Goal: Obtain resource: Obtain resource

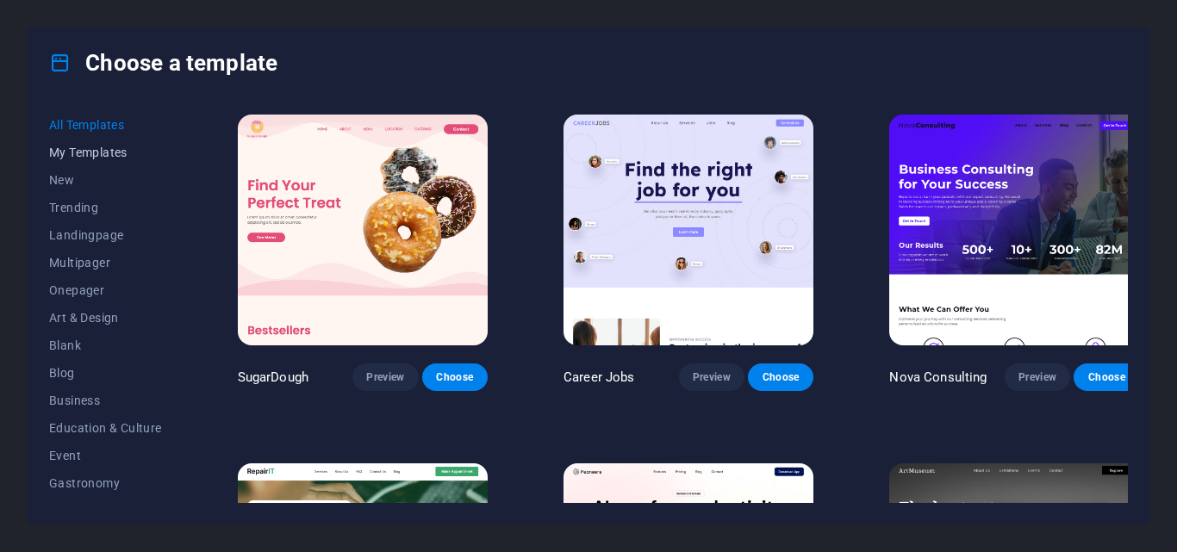
click at [79, 152] on span "My Templates" at bounding box center [105, 153] width 113 height 14
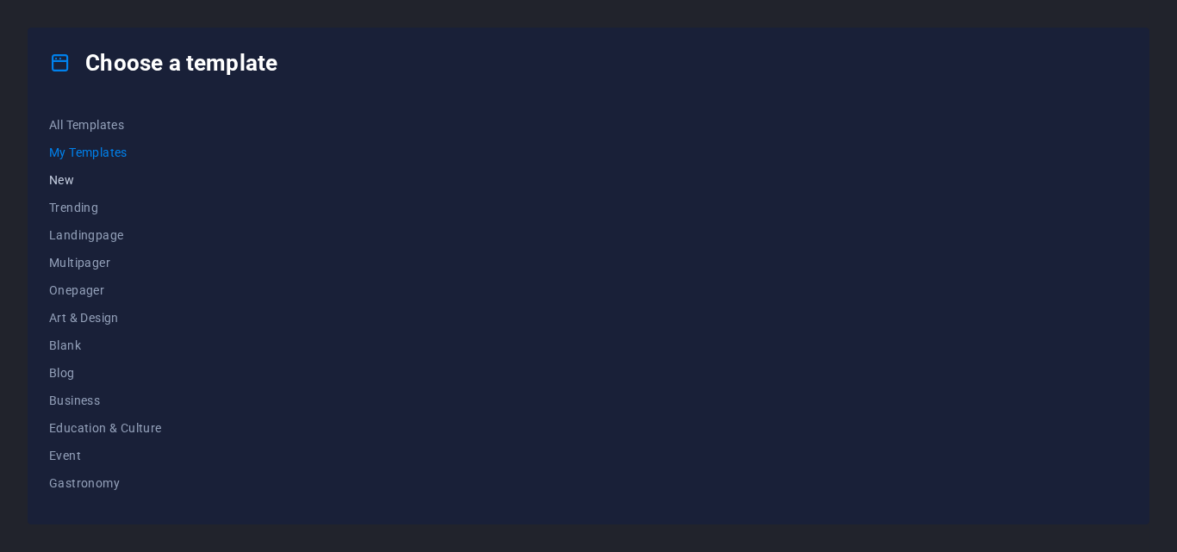
click at [76, 181] on span "New" at bounding box center [105, 180] width 113 height 14
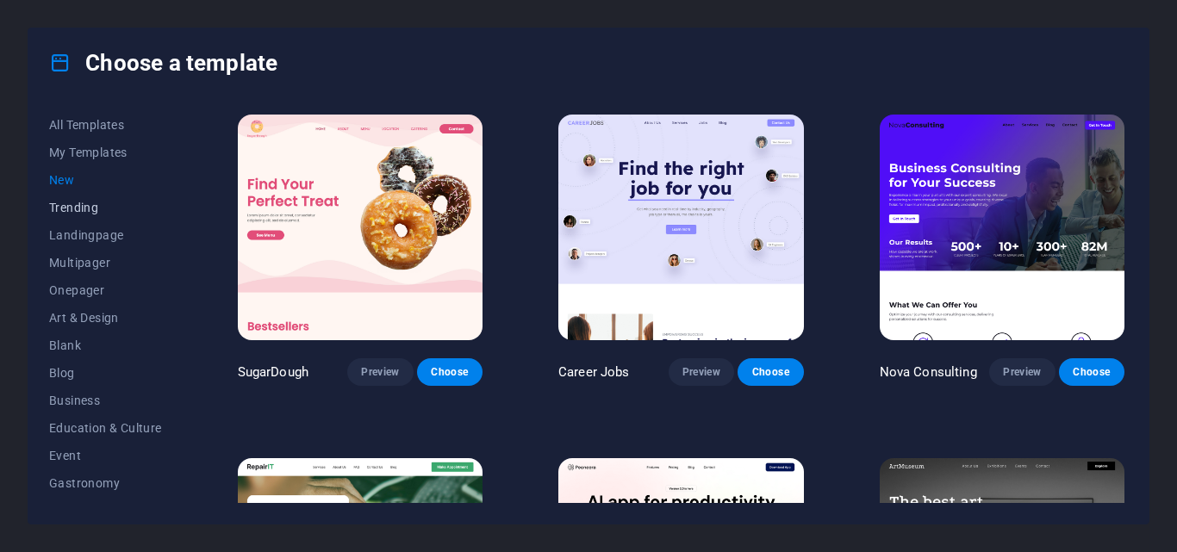
click at [82, 214] on span "Trending" at bounding box center [105, 208] width 113 height 14
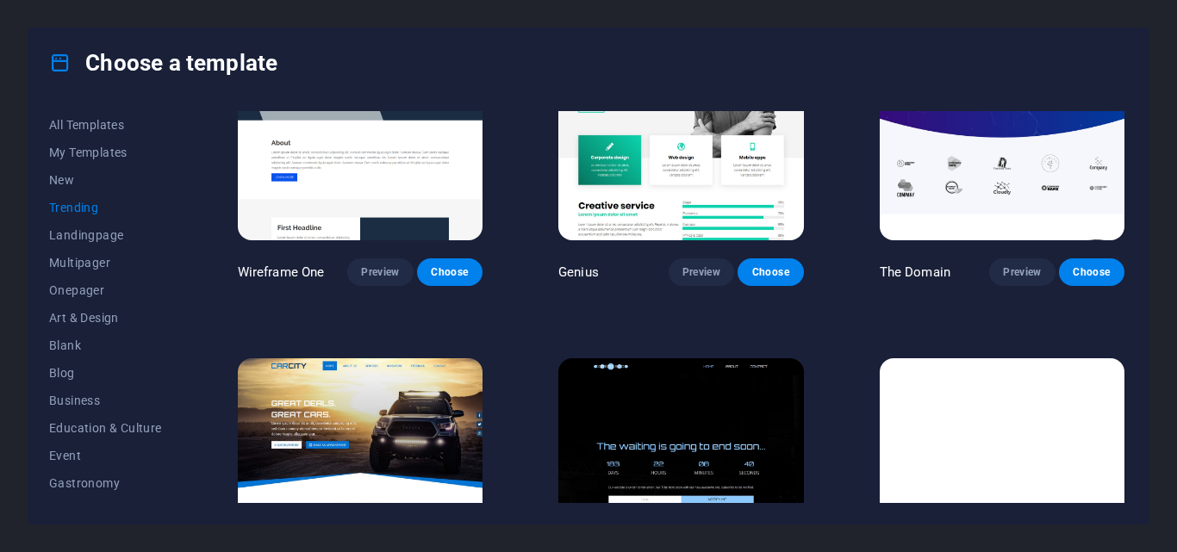
scroll to position [1378, 0]
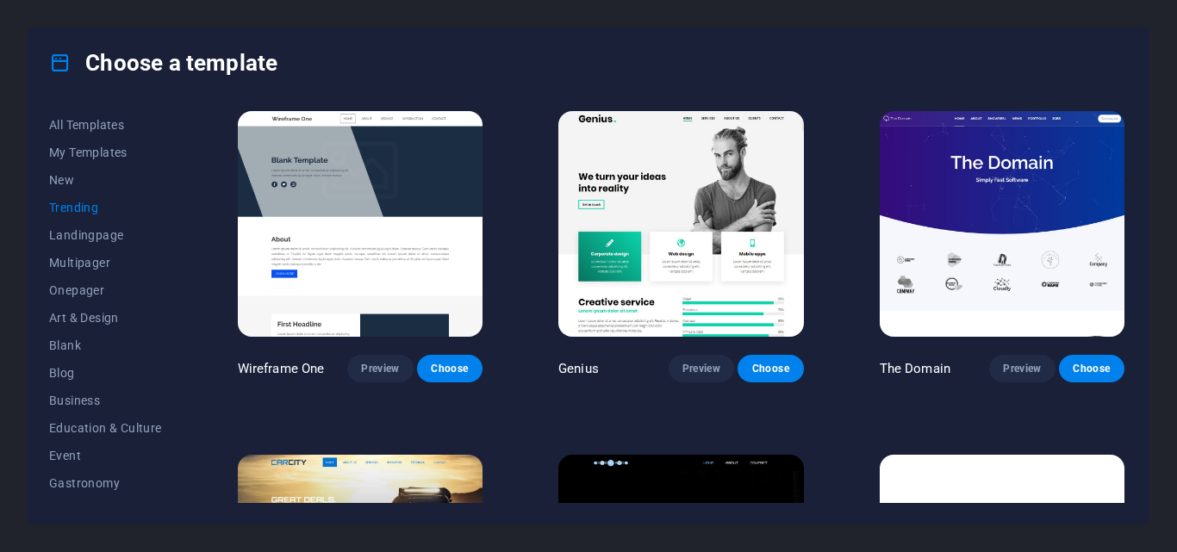
click at [970, 301] on img at bounding box center [1002, 224] width 245 height 226
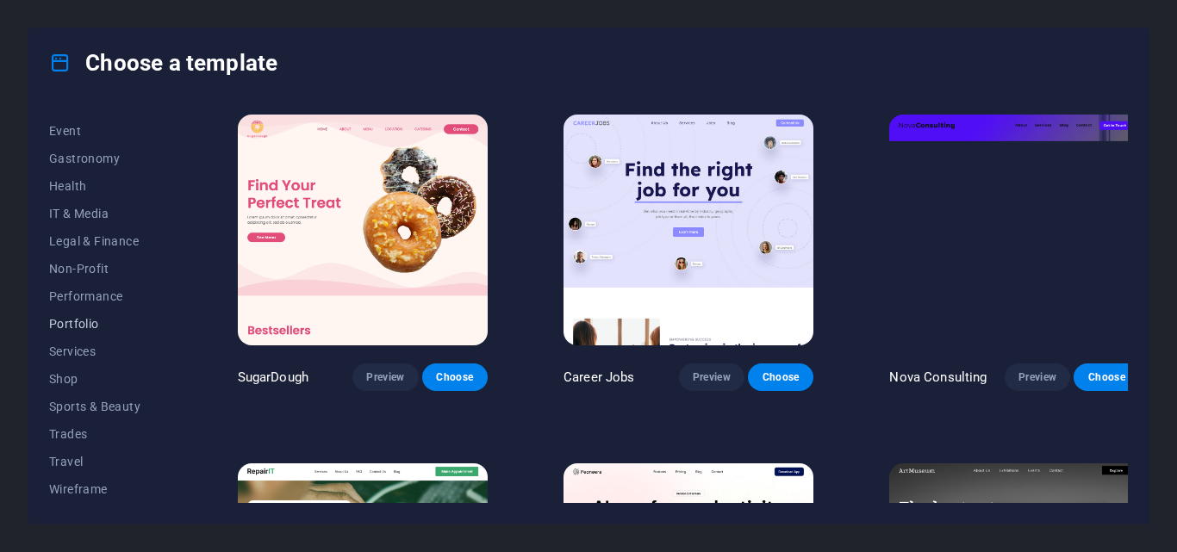
scroll to position [239, 0]
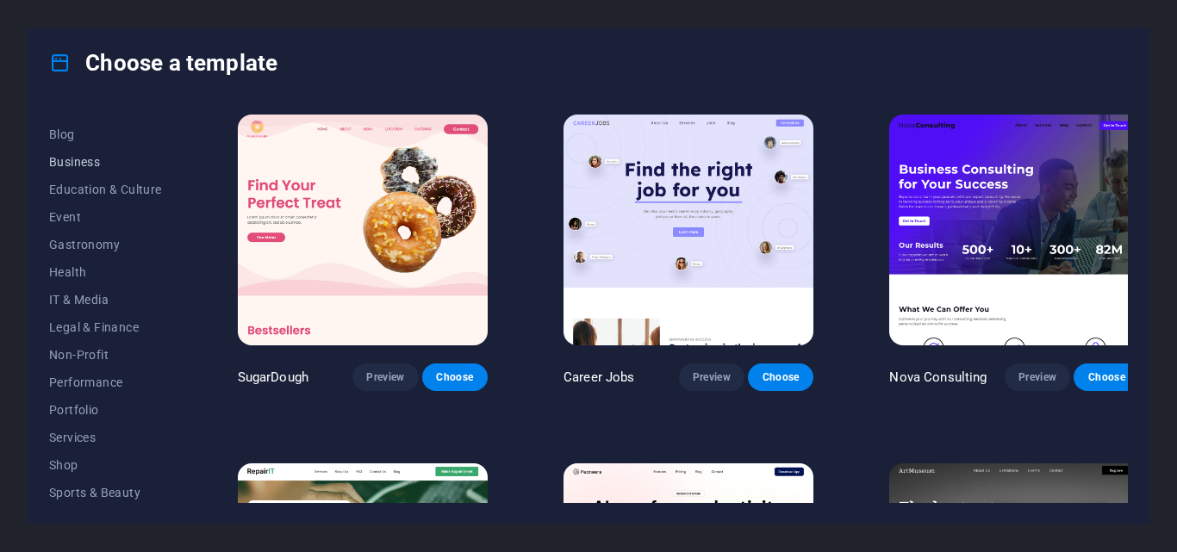
click at [81, 167] on span "Business" at bounding box center [105, 162] width 113 height 14
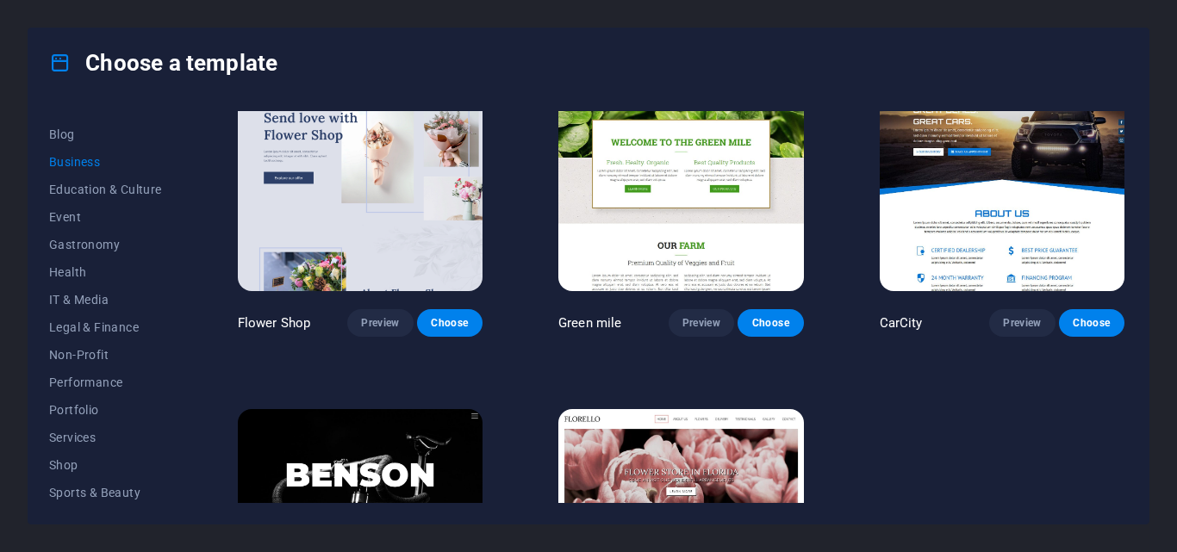
scroll to position [220, 0]
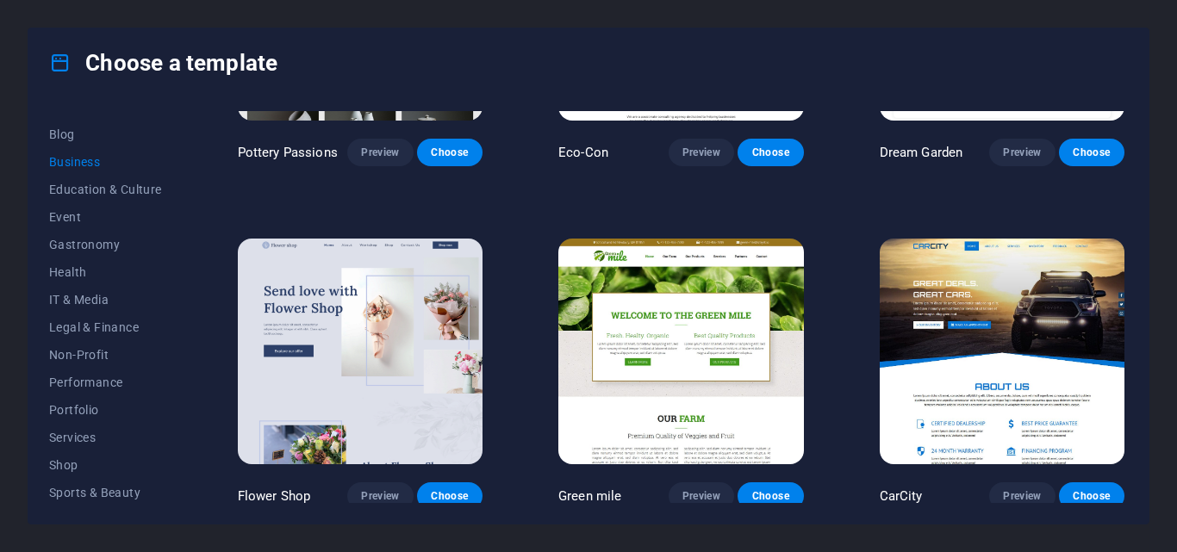
click at [983, 369] on img at bounding box center [1002, 352] width 245 height 226
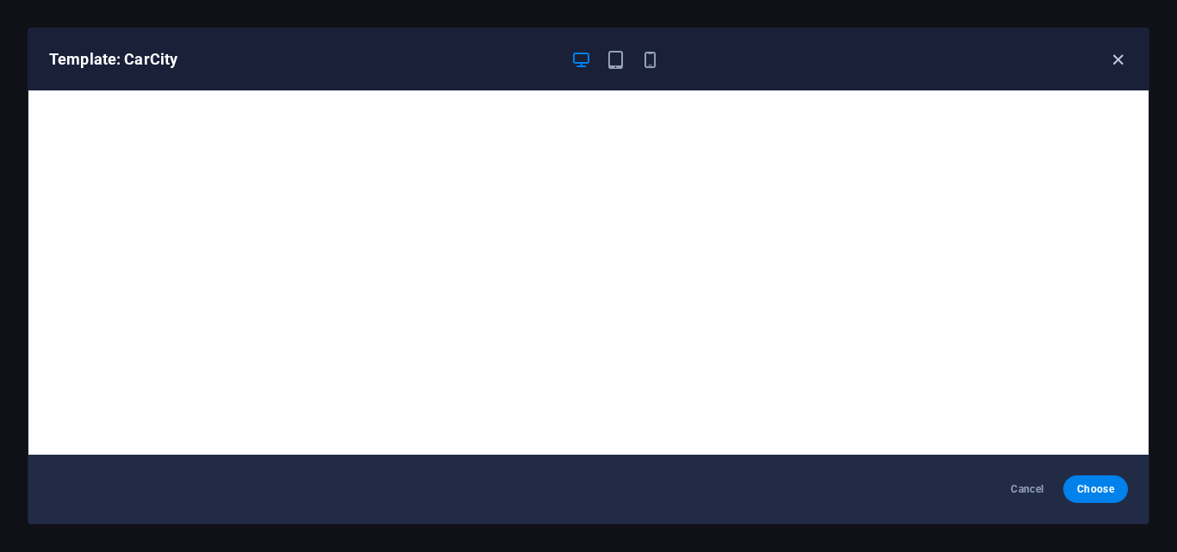
click at [1111, 56] on icon "button" at bounding box center [1118, 60] width 20 height 20
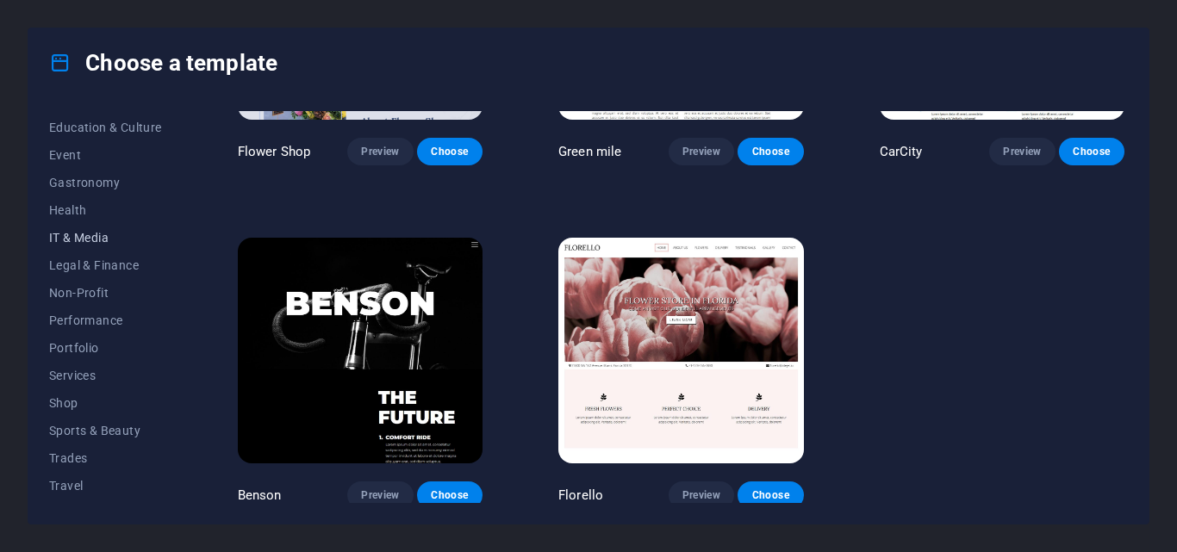
scroll to position [325, 0]
click at [83, 352] on span "Services" at bounding box center [105, 352] width 113 height 14
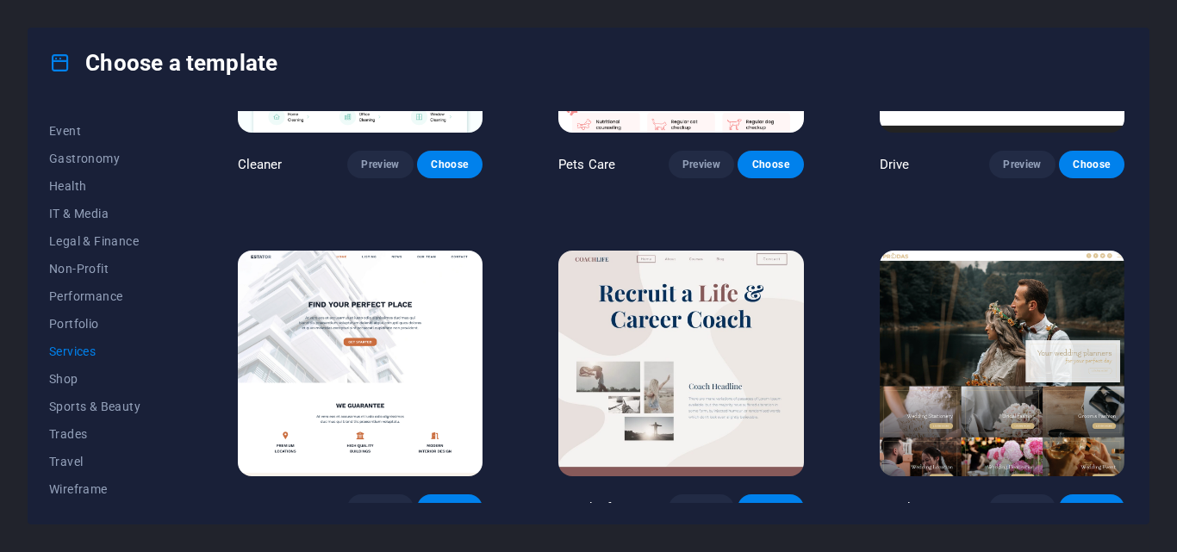
scroll to position [1167, 0]
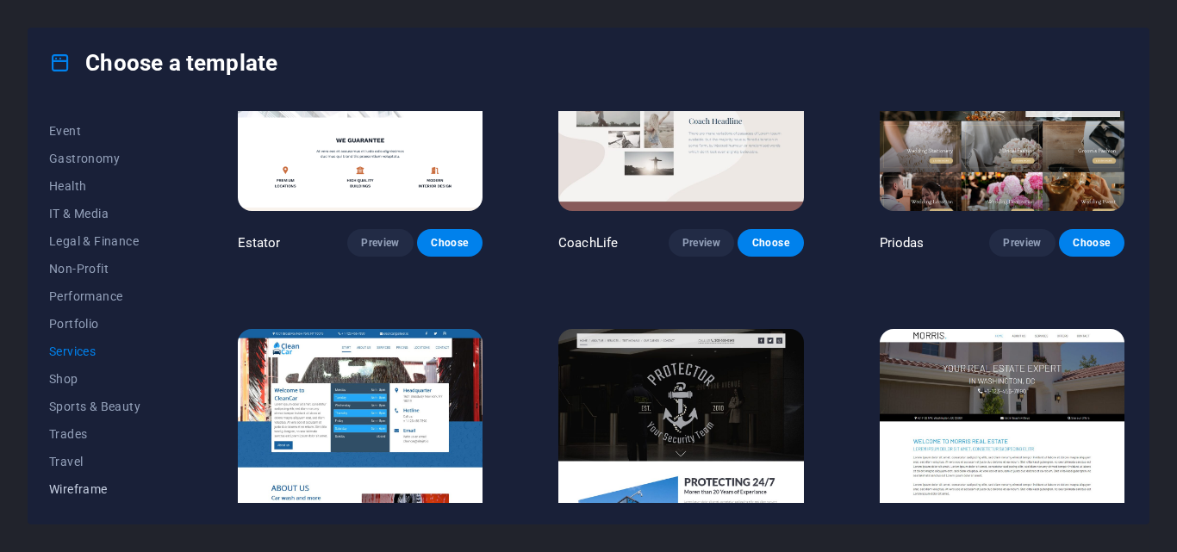
click at [75, 481] on button "Wireframe" at bounding box center [105, 490] width 113 height 28
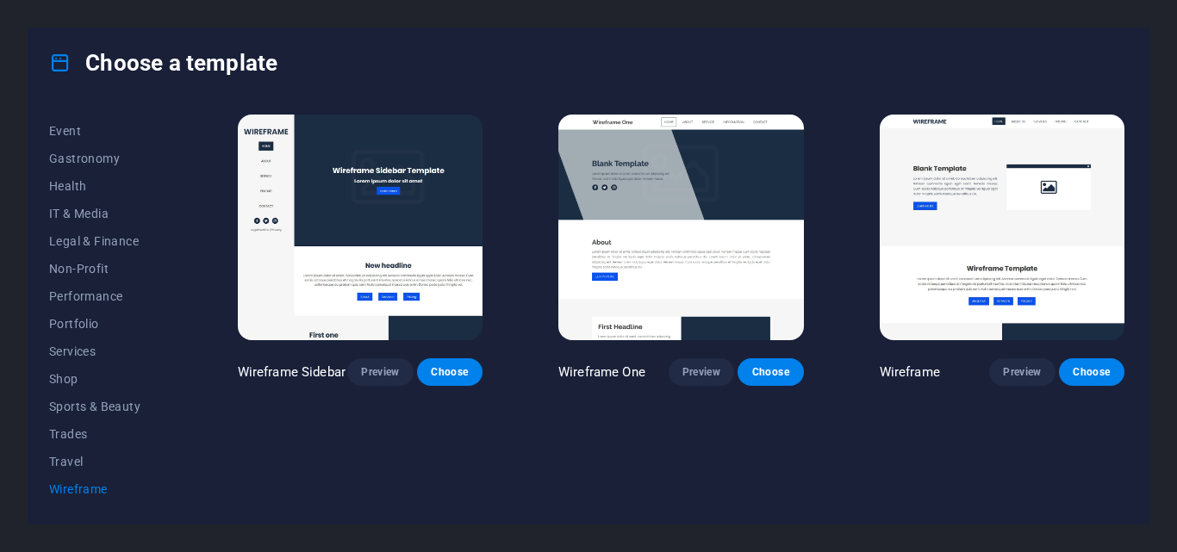
scroll to position [0, 0]
click at [65, 450] on button "Travel" at bounding box center [105, 462] width 113 height 28
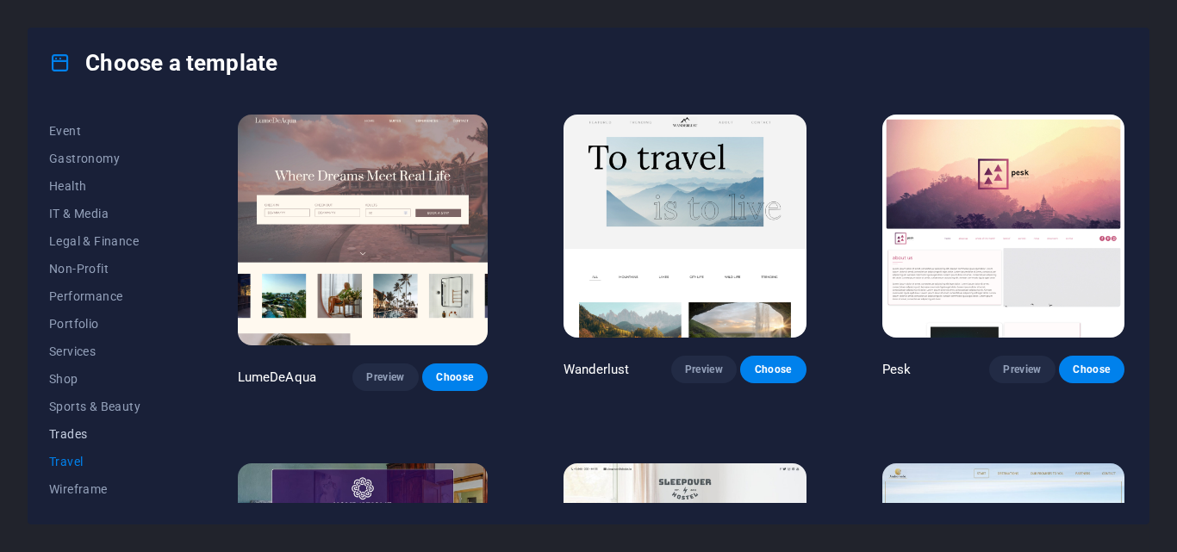
click at [69, 440] on span "Trades" at bounding box center [105, 434] width 113 height 14
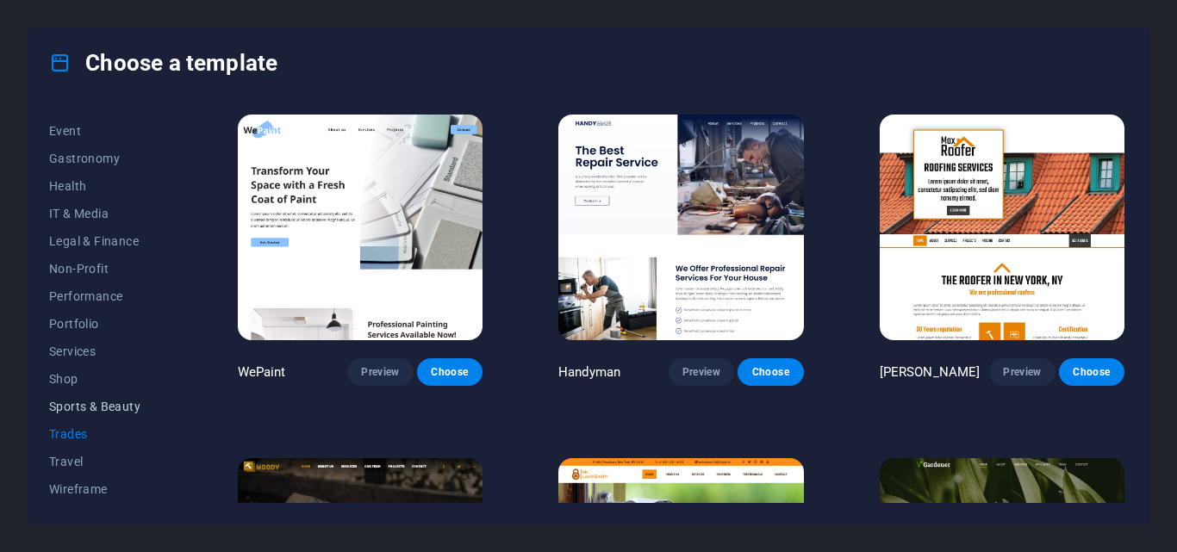
click at [84, 418] on button "Sports & Beauty" at bounding box center [105, 407] width 113 height 28
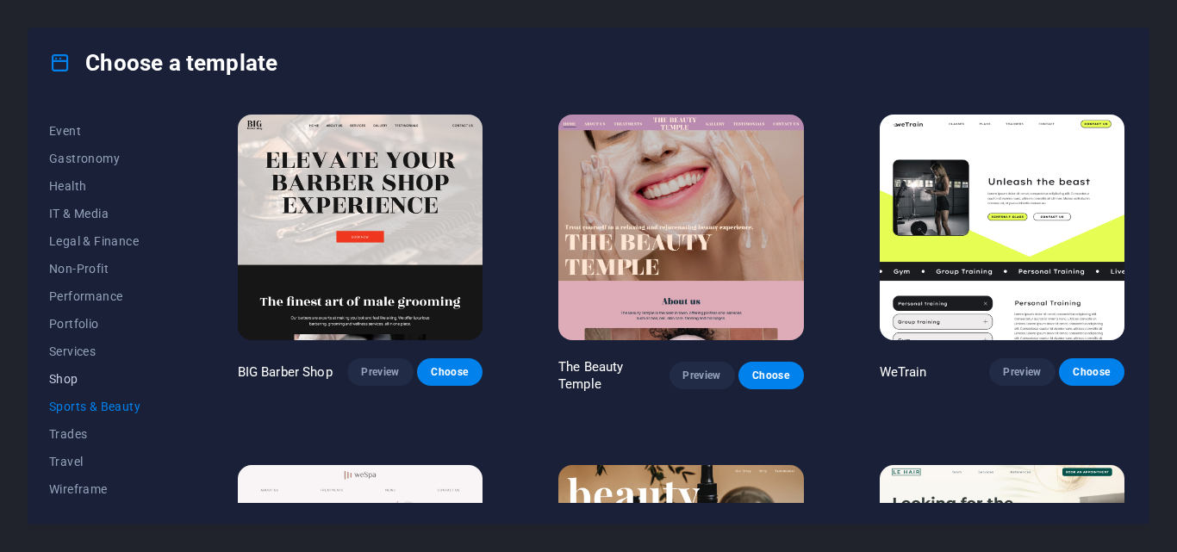
click at [90, 388] on button "Shop" at bounding box center [105, 379] width 113 height 28
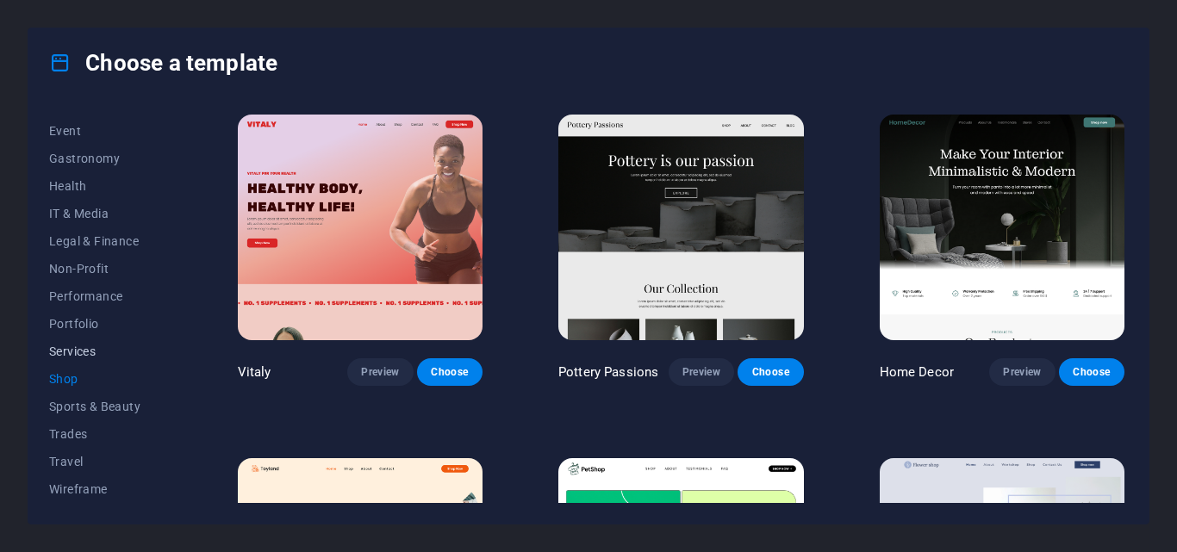
click at [97, 363] on button "Services" at bounding box center [105, 352] width 113 height 28
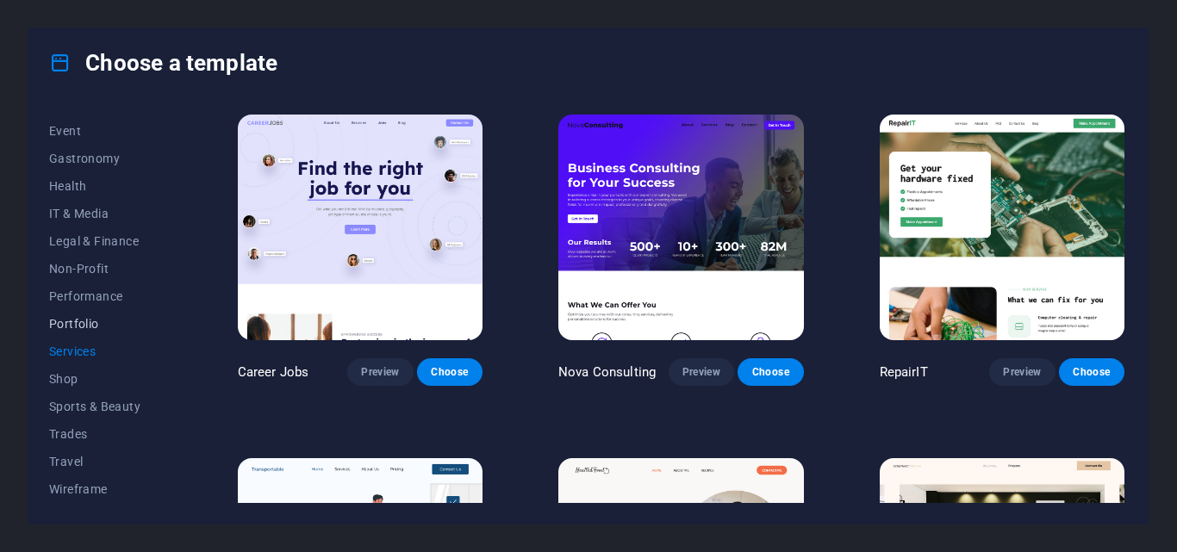
click at [92, 330] on span "Portfolio" at bounding box center [105, 324] width 113 height 14
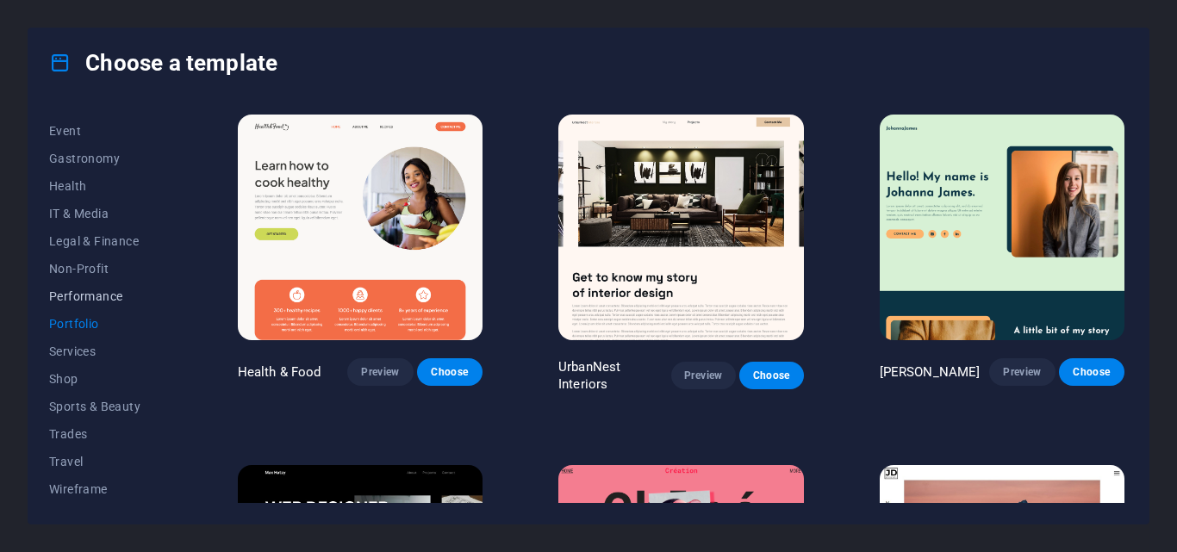
click at [92, 293] on span "Performance" at bounding box center [105, 296] width 113 height 14
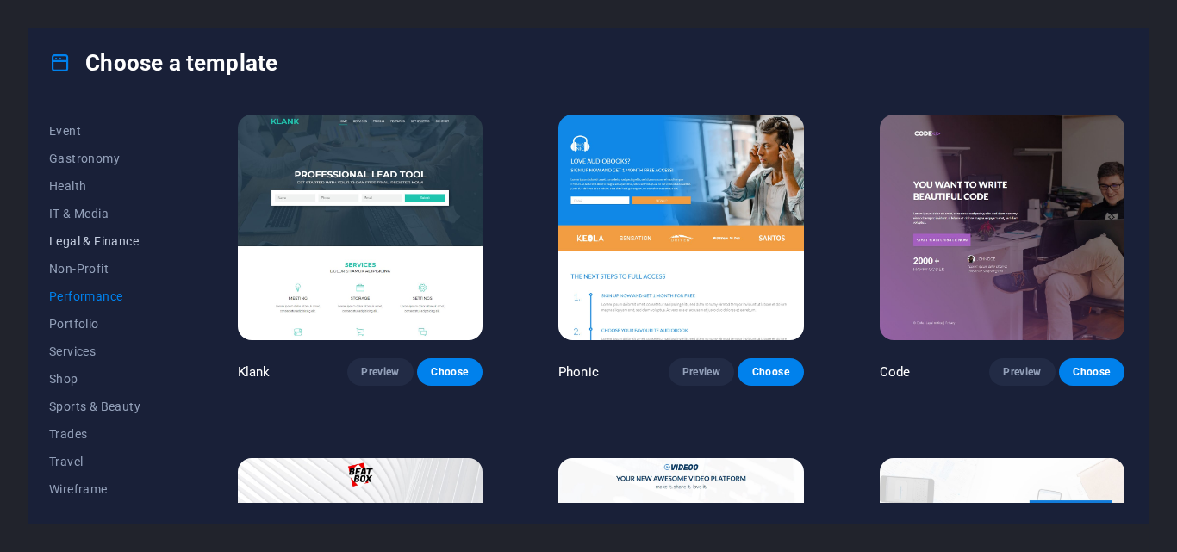
click at [95, 252] on button "Legal & Finance" at bounding box center [105, 241] width 113 height 28
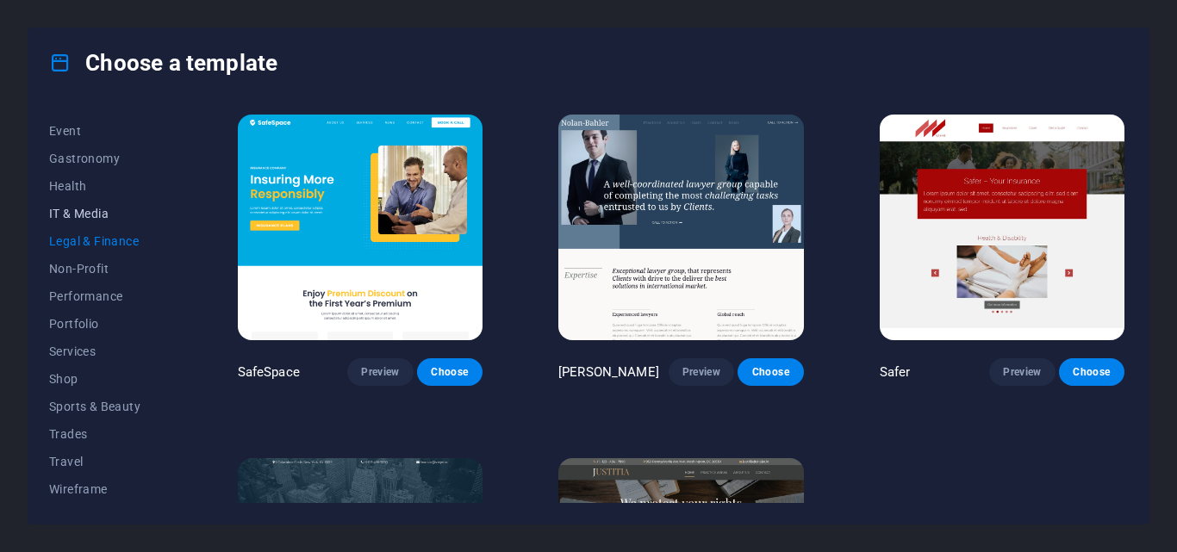
click at [93, 221] on button "IT & Media" at bounding box center [105, 214] width 113 height 28
